Goal: Find specific page/section: Find specific page/section

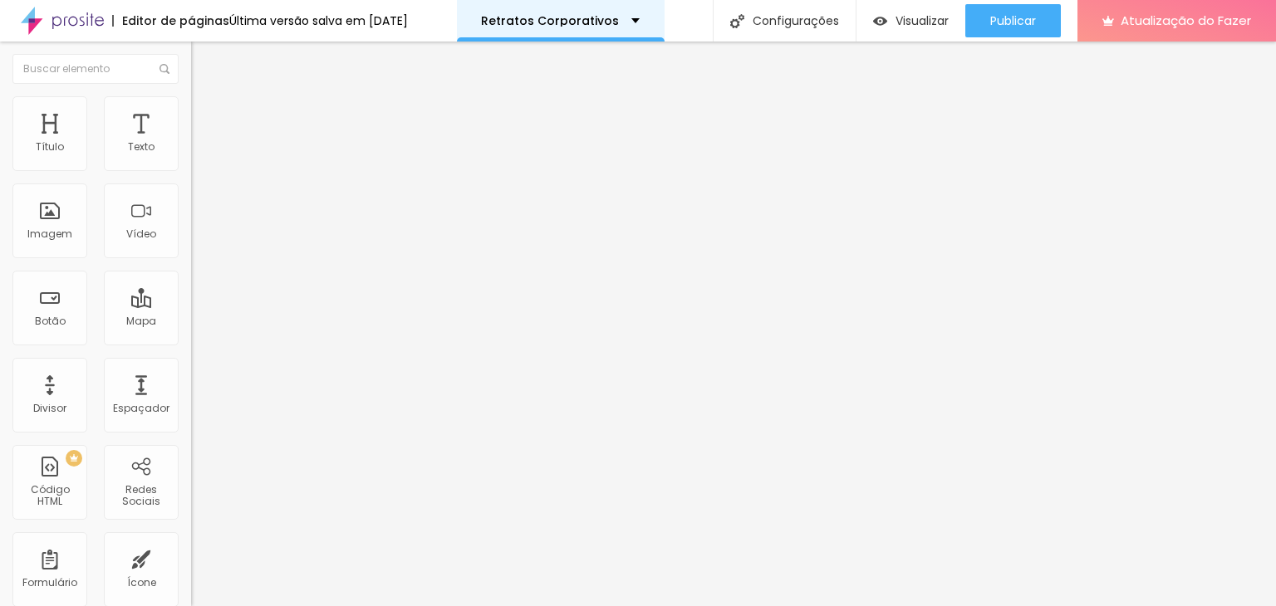
click at [625, 10] on div "Retratos Corporativos" at bounding box center [561, 21] width 208 height 42
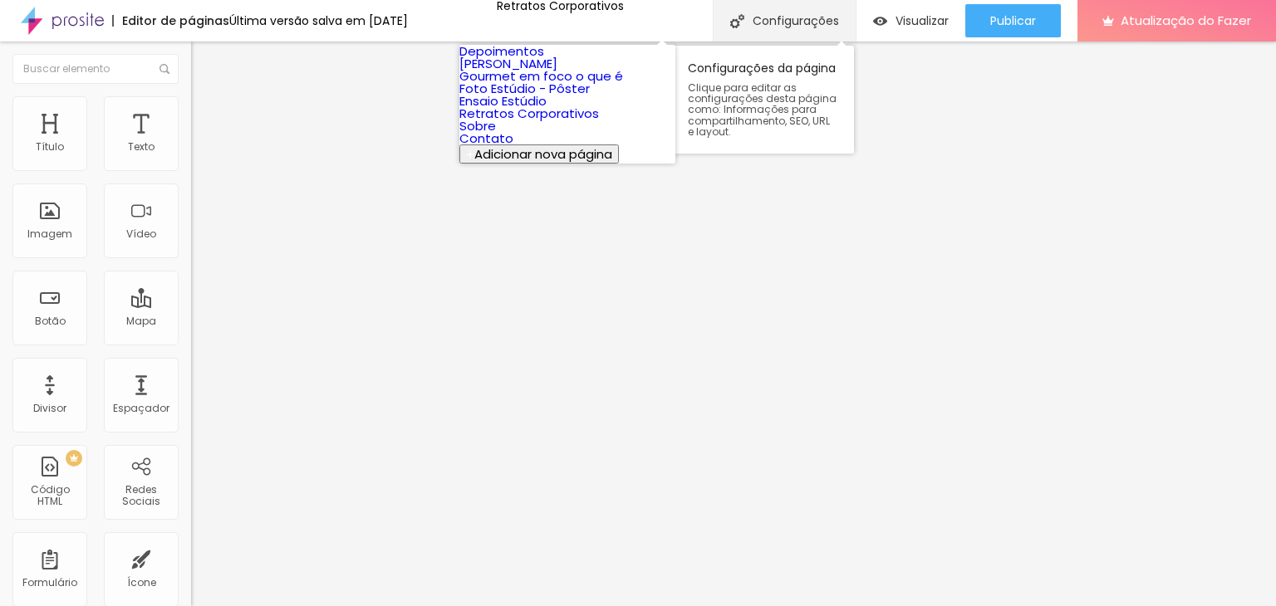
click at [761, 16] on font "Configurações" at bounding box center [795, 20] width 86 height 17
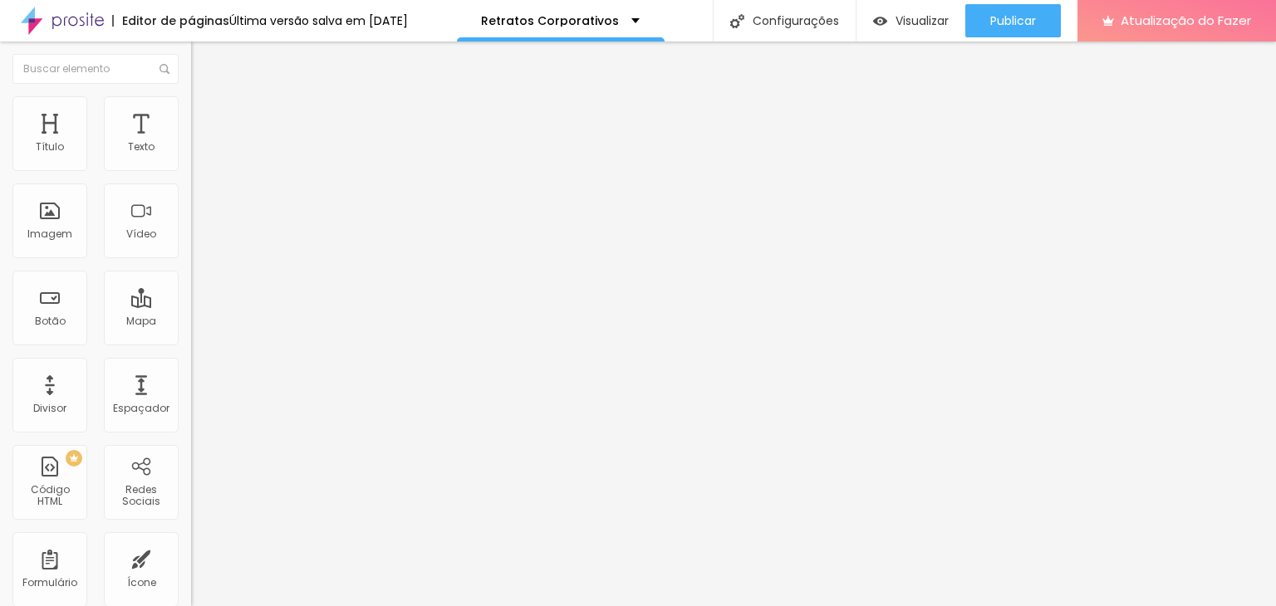
click at [60, 223] on div "Imagem" at bounding box center [49, 221] width 75 height 75
click at [887, 26] on div "Visualizar" at bounding box center [911, 21] width 76 height 14
